Goal: Obtain resource: Obtain resource

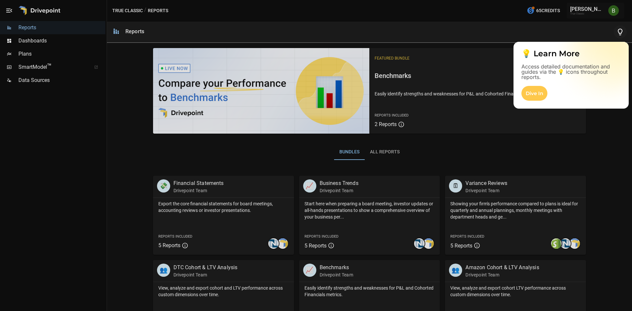
click at [10, 54] on div at bounding box center [316, 174] width 632 height 272
drag, startPoint x: 629, startPoint y: 170, endPoint x: 631, endPoint y: 209, distance: 39.2
click at [631, 207] on div at bounding box center [316, 174] width 632 height 272
click at [631, 189] on div at bounding box center [316, 174] width 632 height 272
click at [628, 191] on div at bounding box center [316, 174] width 632 height 272
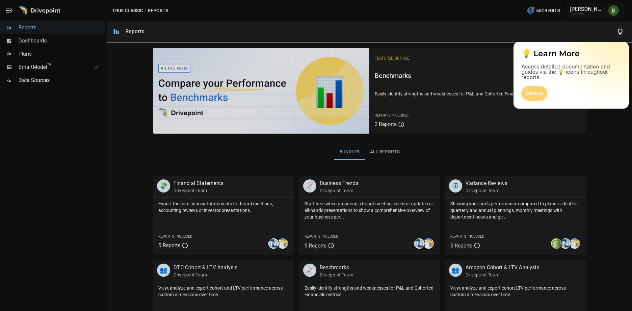
click at [540, 93] on div "Dive In" at bounding box center [534, 93] width 26 height 15
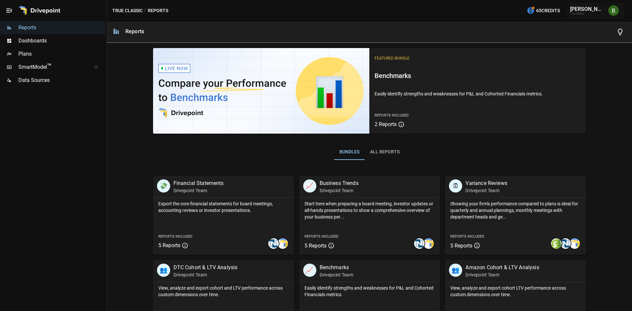
click at [27, 57] on span "Plans" at bounding box center [61, 54] width 87 height 8
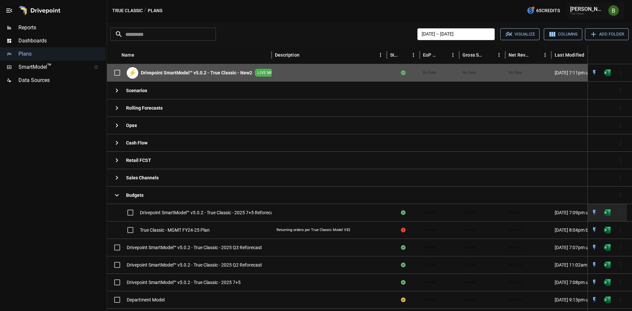
click at [277, 214] on div at bounding box center [328, 212] width 115 height 17
click at [245, 212] on span "Drivepoint SmartModel™ v5.0.2 - True Classic - 2025 7+5 Reforecast" at bounding box center [208, 212] width 137 height 7
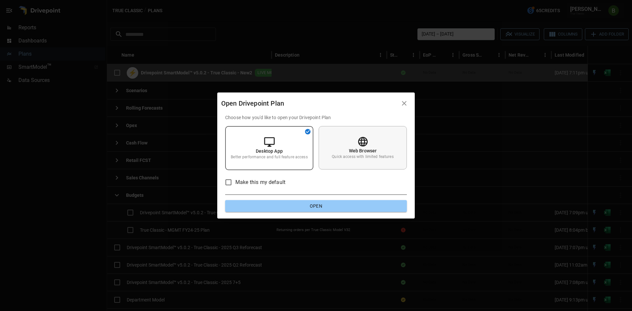
click at [344, 160] on div "Web Browser Quick access with limited features" at bounding box center [363, 147] width 88 height 43
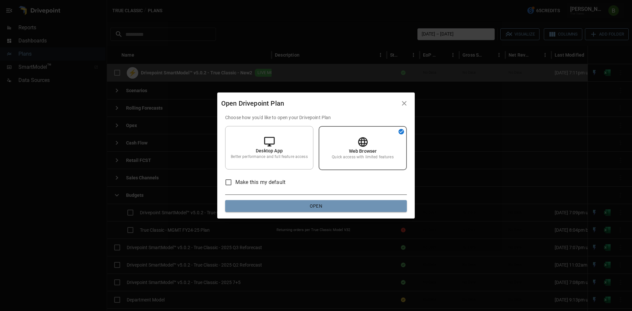
click at [301, 204] on button "Open" at bounding box center [316, 206] width 182 height 12
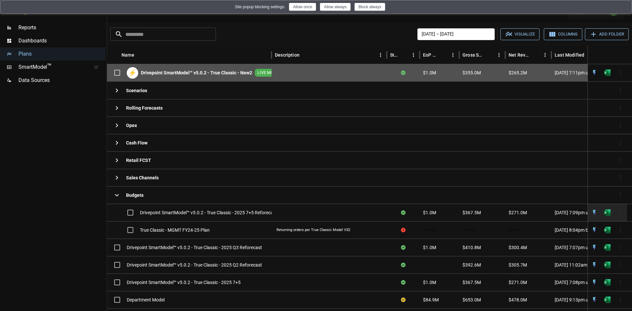
click at [183, 209] on span "Drivepoint SmartModel™ v5.0.2 - True Classic - 2025 7+5 Reforecast" at bounding box center [208, 212] width 137 height 7
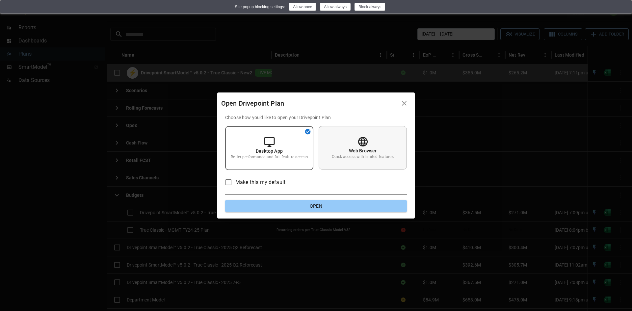
click at [338, 154] on p "Quick access with limited features" at bounding box center [363, 157] width 62 height 6
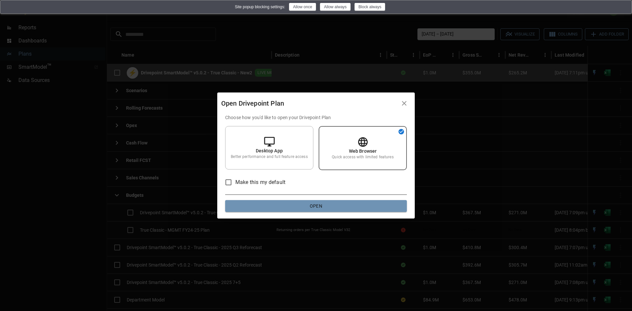
click at [323, 208] on button "Open" at bounding box center [316, 206] width 182 height 12
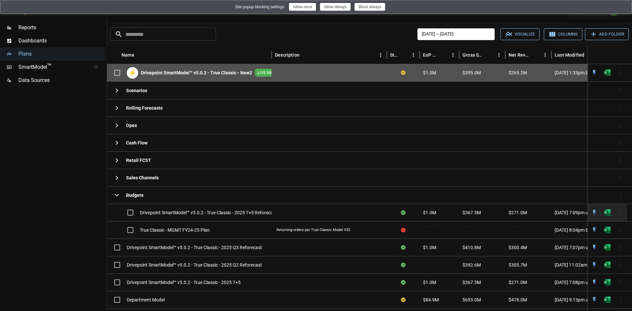
click at [185, 209] on div "Drivepoint SmartModel™ v5.0.2 - True Classic - 2025 7+5 Reforecast" at bounding box center [193, 213] width 167 height 14
click at [152, 209] on div "Drivepoint SmartModel™ v5.0.2 - True Classic - 2025 7+5 Reforecast" at bounding box center [193, 213] width 167 height 14
click at [237, 208] on div "Drivepoint SmartModel™ v5.0.2 - True Classic - 2025 7+5 Reforecast" at bounding box center [193, 213] width 167 height 14
click at [609, 216] on img "Open in Excel" at bounding box center [607, 212] width 7 height 7
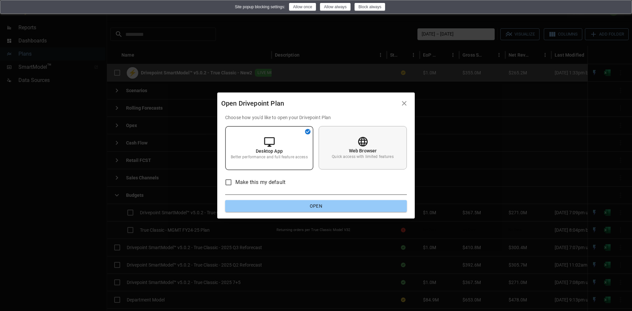
click at [335, 152] on div "Web Browser Quick access with limited features" at bounding box center [363, 147] width 88 height 43
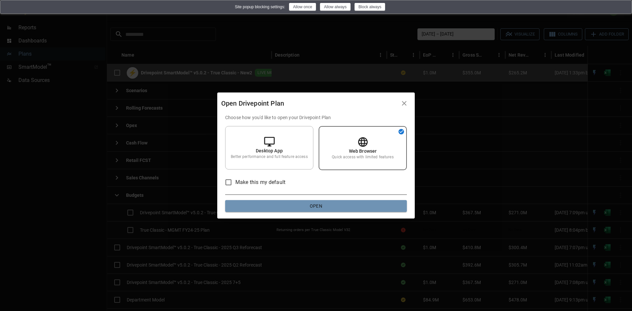
click at [341, 206] on button "Open" at bounding box center [316, 206] width 182 height 12
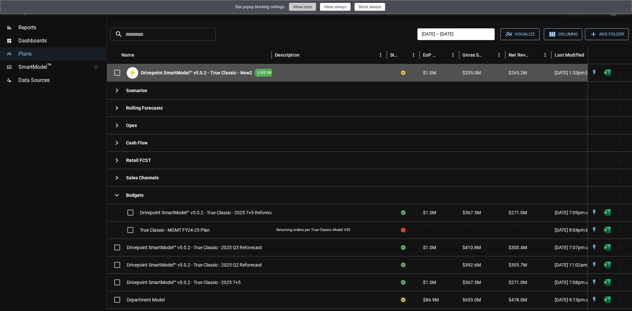
click at [307, 7] on button "Allow once" at bounding box center [302, 7] width 27 height 8
